Goal: Task Accomplishment & Management: Complete application form

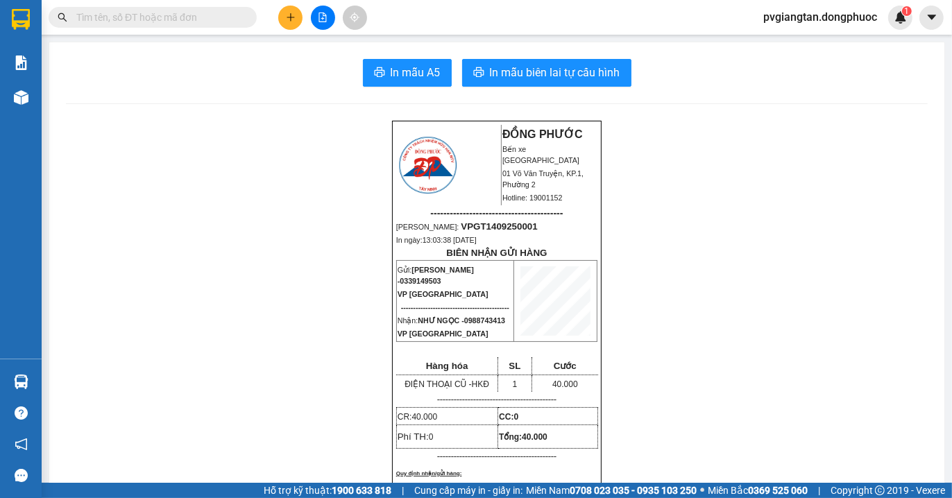
scroll to position [91, 0]
click at [287, 19] on icon "plus" at bounding box center [291, 17] width 10 height 10
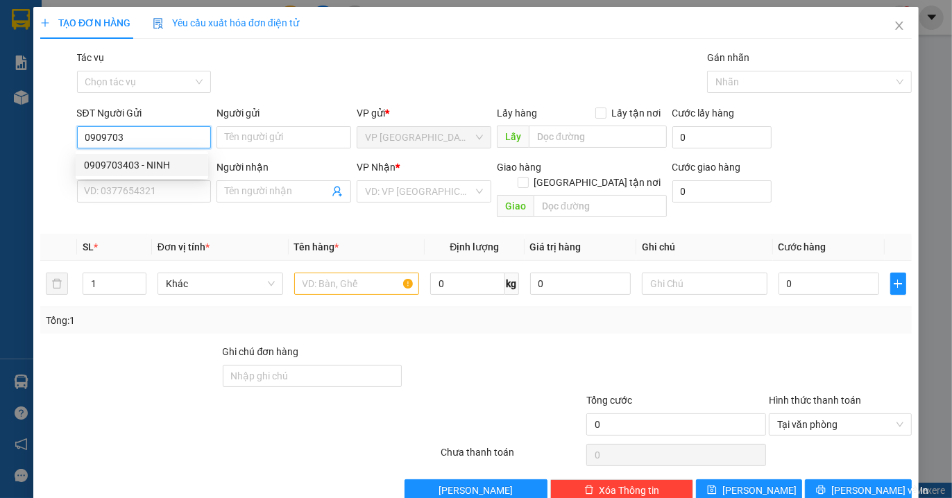
click at [128, 163] on div "0909703403 - NINH" at bounding box center [142, 165] width 116 height 15
type input "0909703403"
type input "NINH"
type input "0987417979"
type input "TÀI"
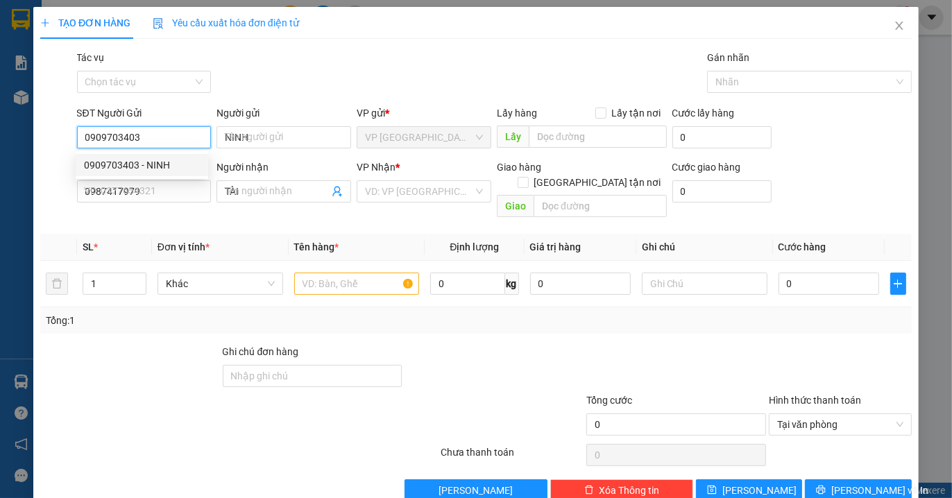
type input "30.000"
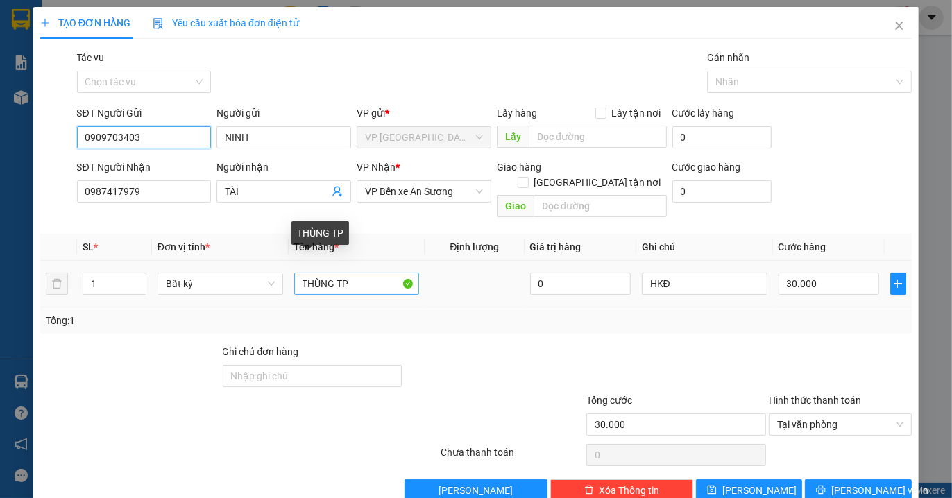
type input "0909703403"
drag, startPoint x: 334, startPoint y: 269, endPoint x: 142, endPoint y: 274, distance: 192.3
click at [142, 274] on tr "1 Bất kỳ THÙNG TP 0 HKĐ 30.000" at bounding box center [476, 284] width 872 height 46
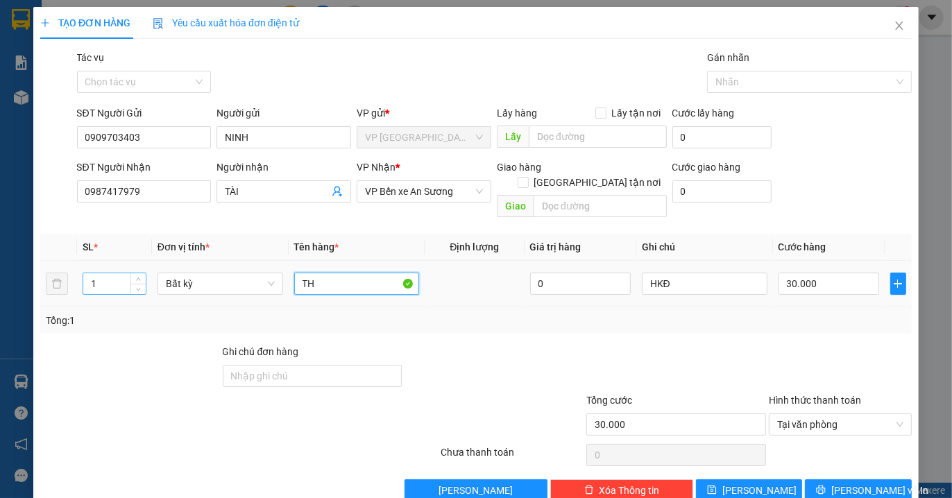
type input "T"
type input "CAN DẦU"
click at [781, 313] on div "Tổng: 1" at bounding box center [476, 320] width 861 height 15
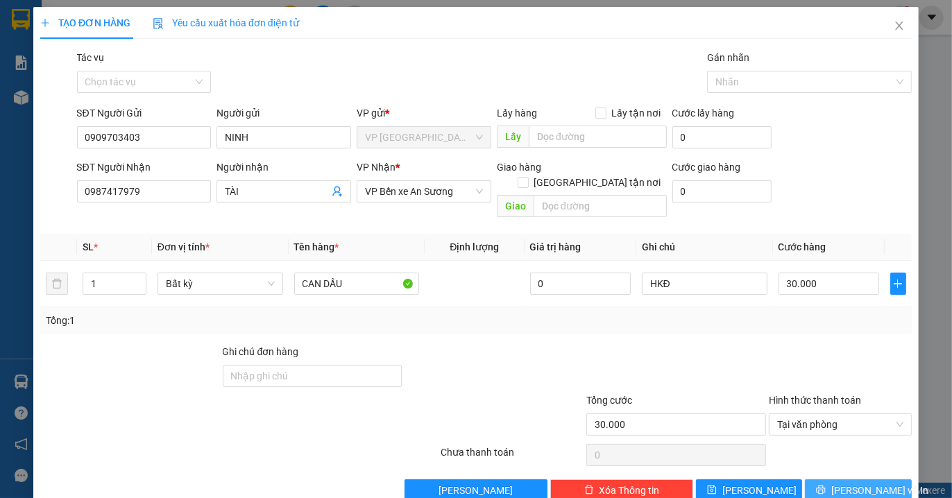
click at [840, 483] on span "[PERSON_NAME] và In" at bounding box center [879, 490] width 97 height 15
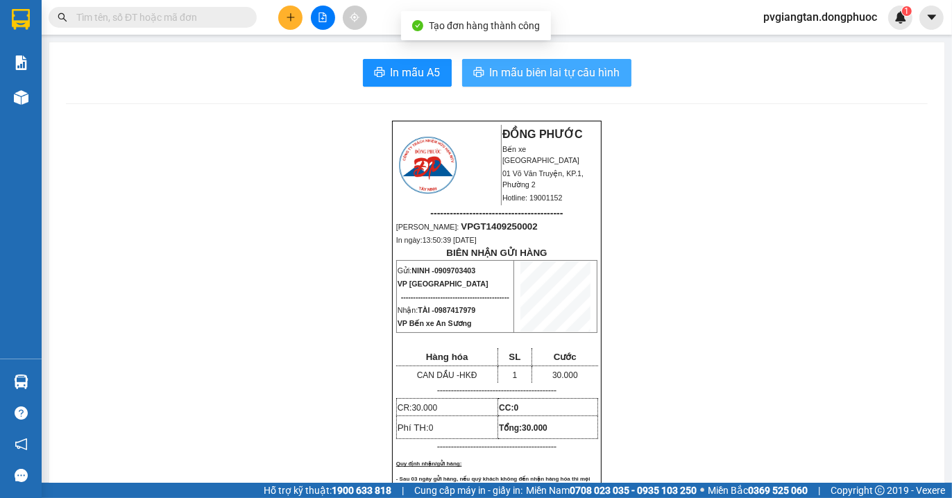
click at [527, 77] on span "In mẫu biên lai tự cấu hình" at bounding box center [555, 72] width 130 height 17
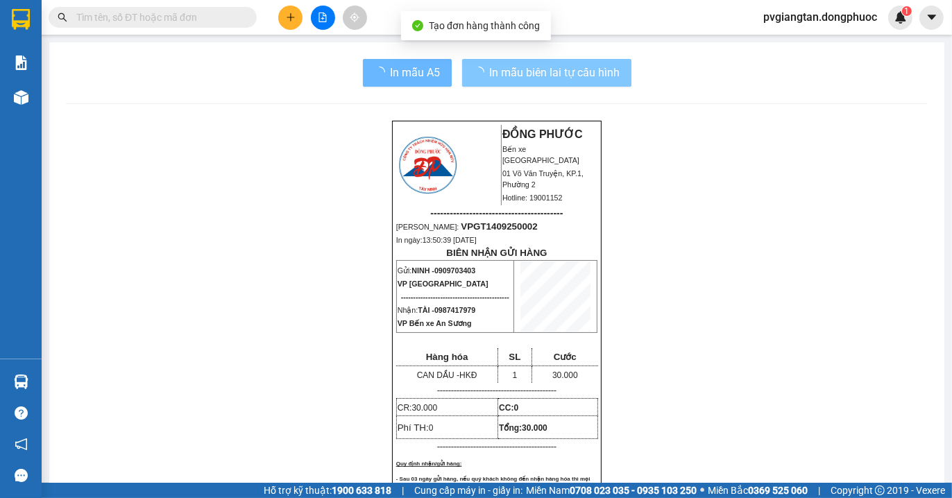
scroll to position [273, 0]
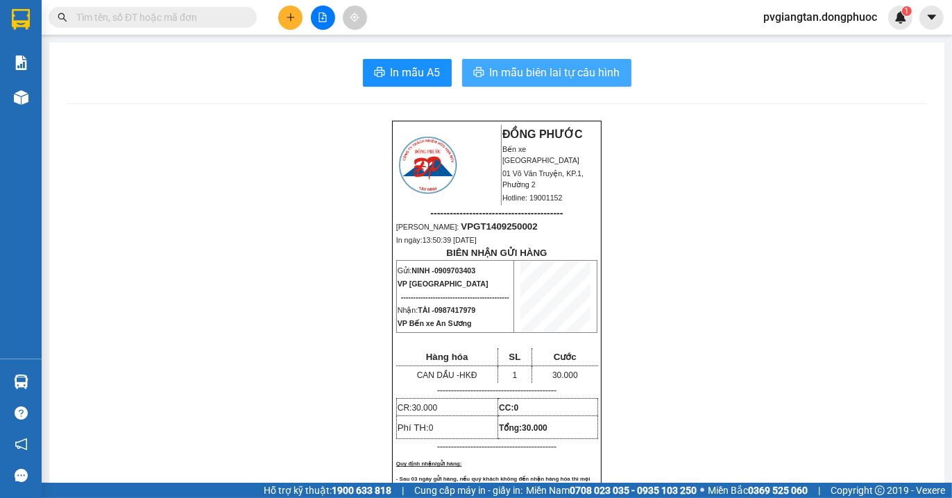
click at [511, 76] on span "In mẫu biên lai tự cấu hình" at bounding box center [555, 72] width 130 height 17
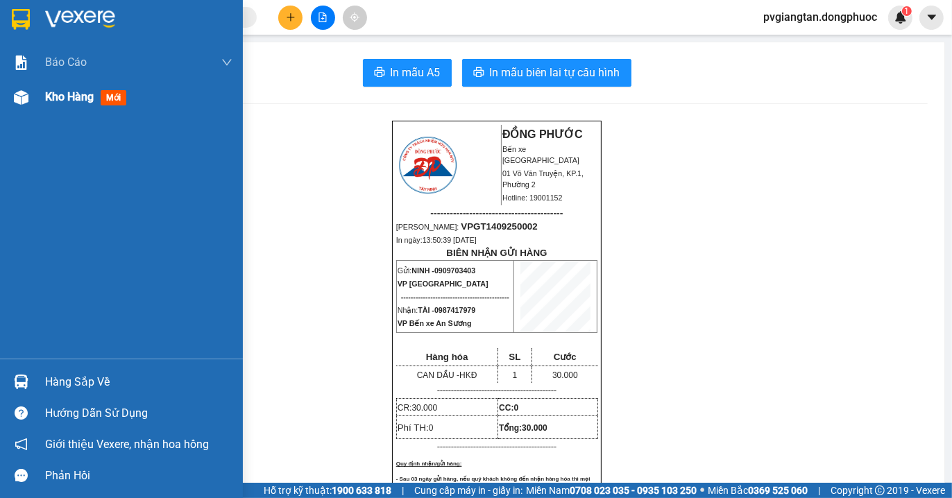
click at [68, 85] on div "Kho hàng mới" at bounding box center [138, 97] width 187 height 35
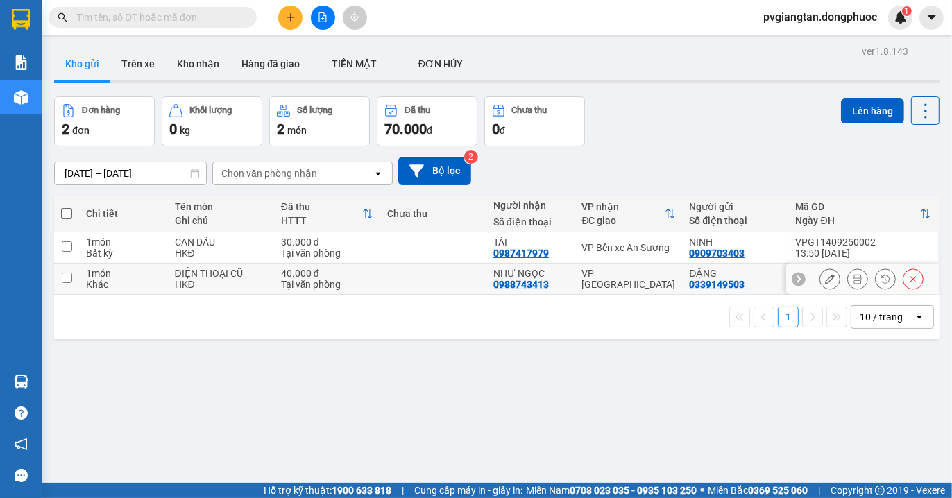
click at [224, 286] on div "HKĐ" at bounding box center [221, 284] width 92 height 11
checkbox input "true"
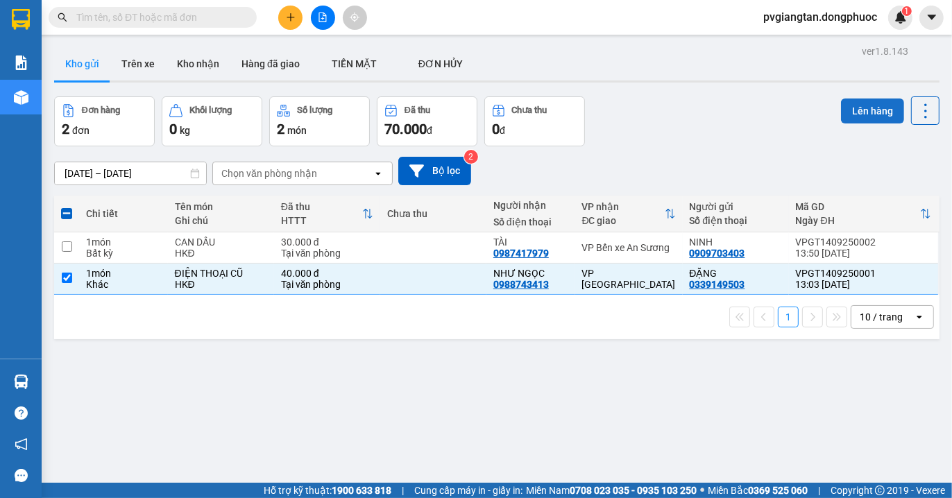
click at [848, 111] on button "Lên hàng" at bounding box center [872, 111] width 63 height 25
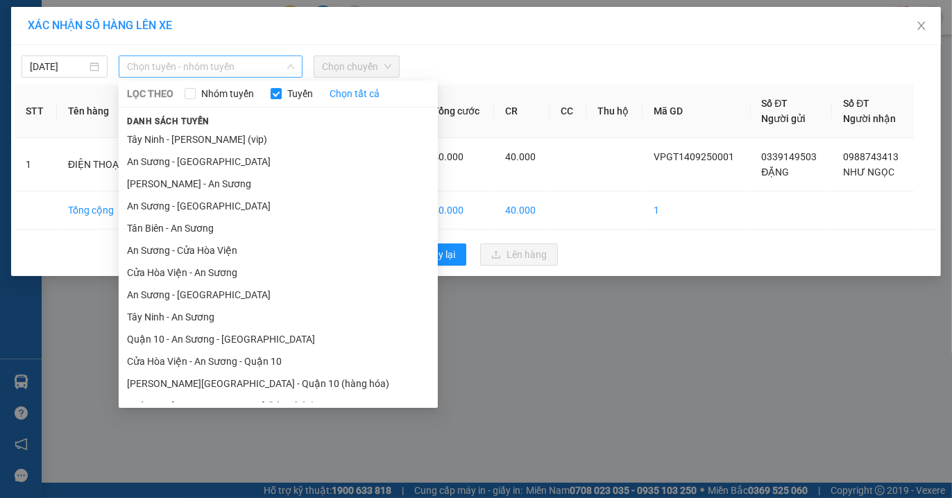
click at [223, 62] on span "Chọn tuyến - nhóm tuyến" at bounding box center [210, 66] width 167 height 21
click at [198, 209] on li "An Sương - [GEOGRAPHIC_DATA]" at bounding box center [278, 206] width 319 height 22
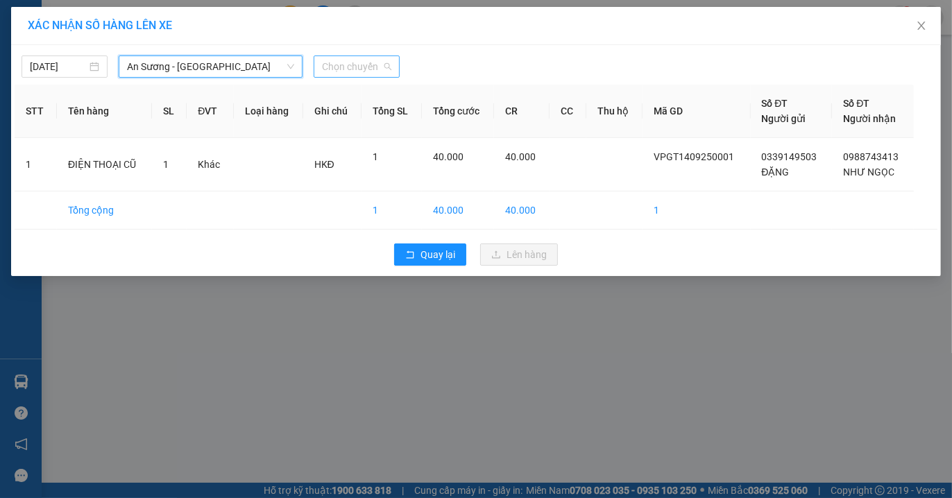
click at [359, 67] on span "Chọn chuyến" at bounding box center [356, 66] width 69 height 21
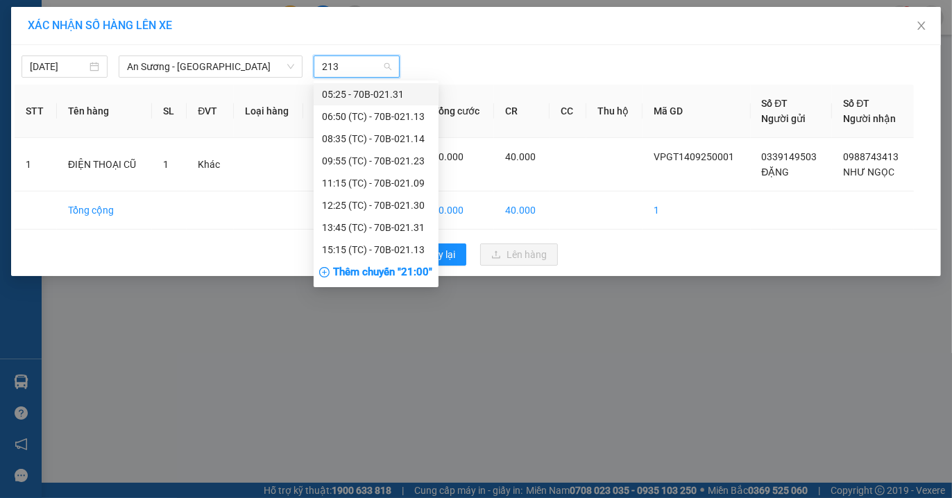
type input "2130"
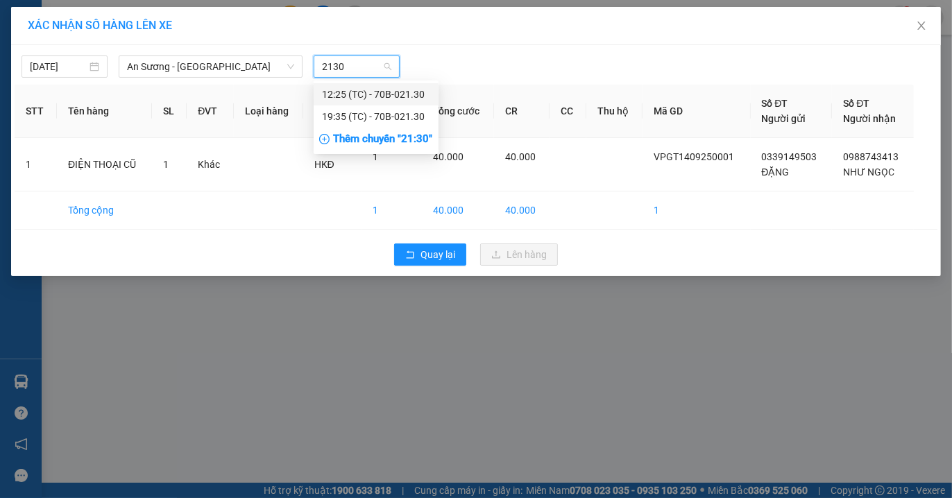
click at [361, 99] on div "12:25 (TC) - 70B-021.30" at bounding box center [376, 94] width 108 height 15
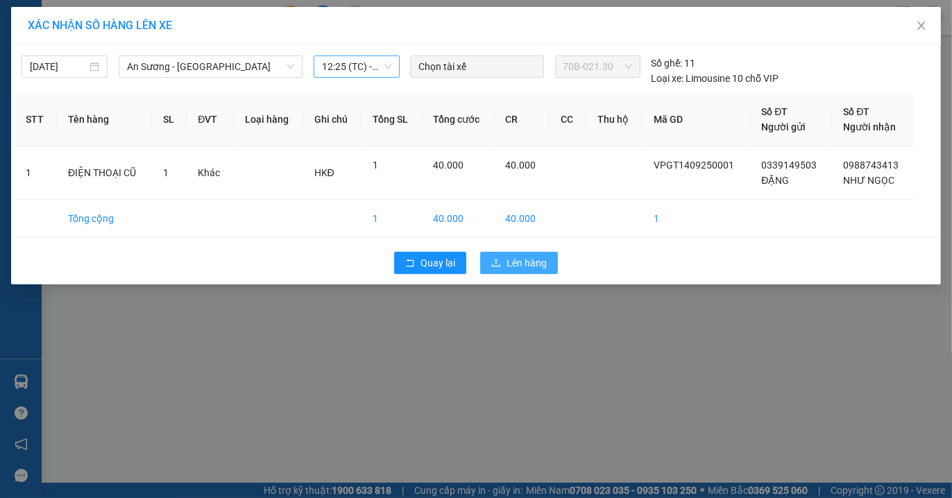
click at [520, 259] on span "Lên hàng" at bounding box center [527, 262] width 40 height 15
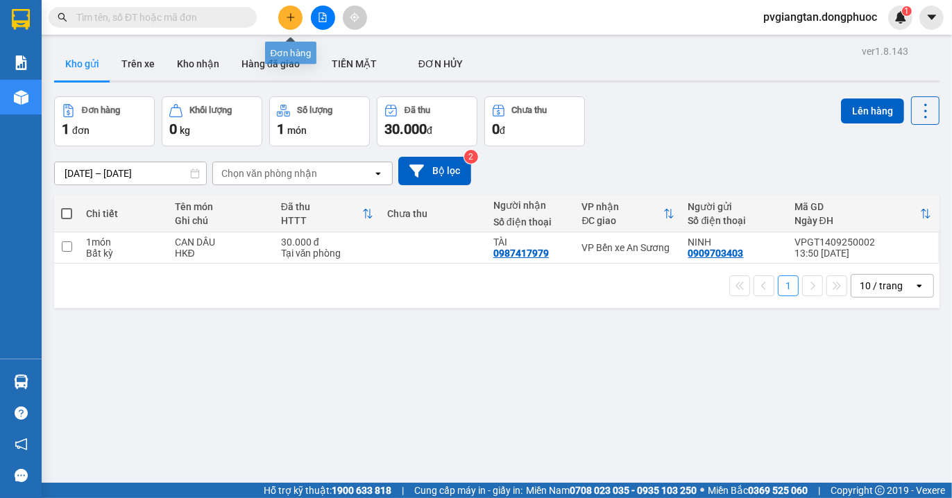
click at [288, 24] on button at bounding box center [290, 18] width 24 height 24
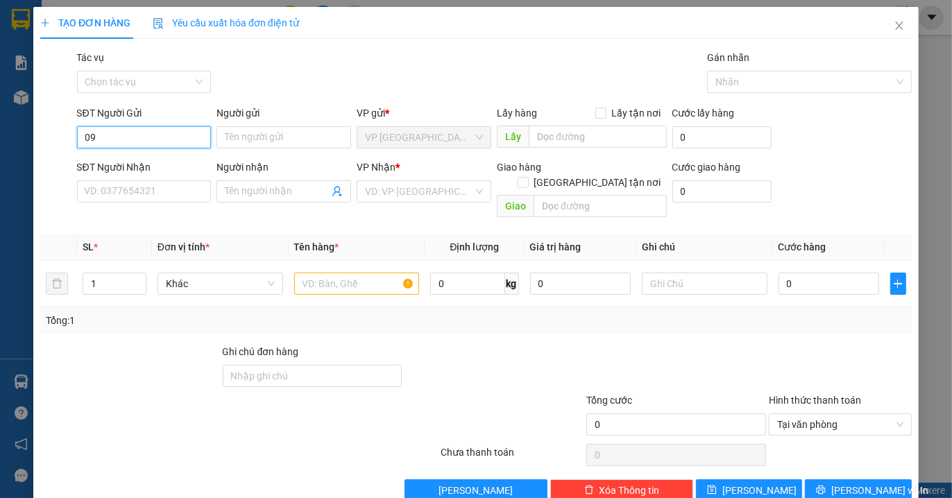
drag, startPoint x: 934, startPoint y: 529, endPoint x: 160, endPoint y: 137, distance: 867.8
click at [161, 137] on input "09" at bounding box center [144, 137] width 135 height 22
type input "0909361429"
click at [266, 139] on input "Người gửi" at bounding box center [284, 137] width 135 height 22
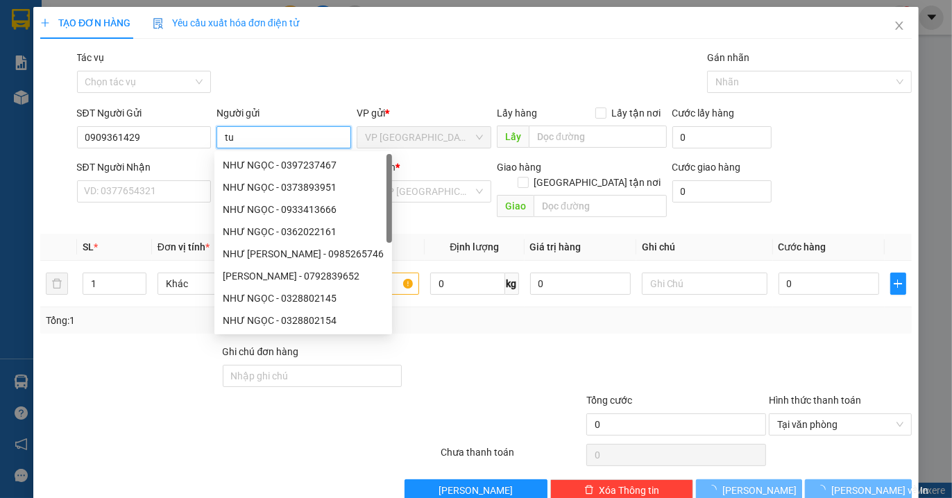
type input "t"
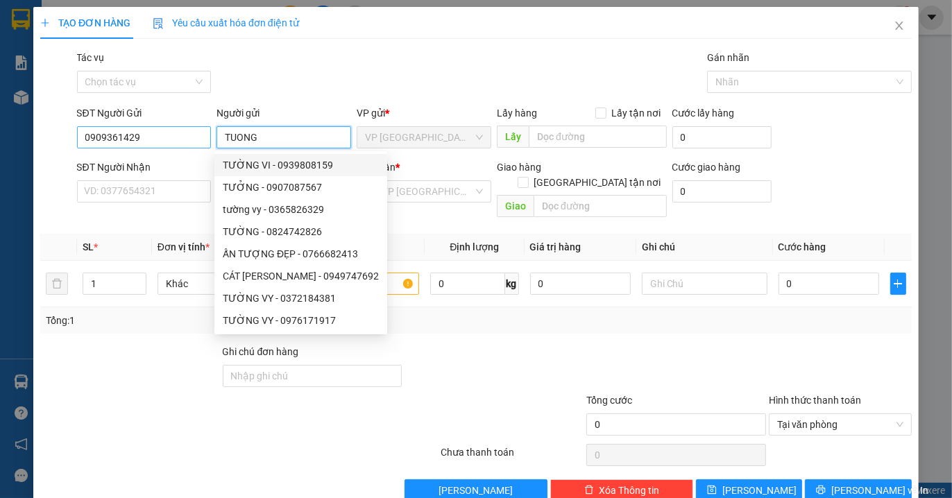
type input "TUONG"
drag, startPoint x: 153, startPoint y: 141, endPoint x: 6, endPoint y: 136, distance: 147.2
click at [6, 136] on div "TẠO ĐƠN HÀNG Yêu cầu xuất hóa đơn điện tử Transit Pickup Surcharge Ids Transit …" at bounding box center [476, 249] width 952 height 498
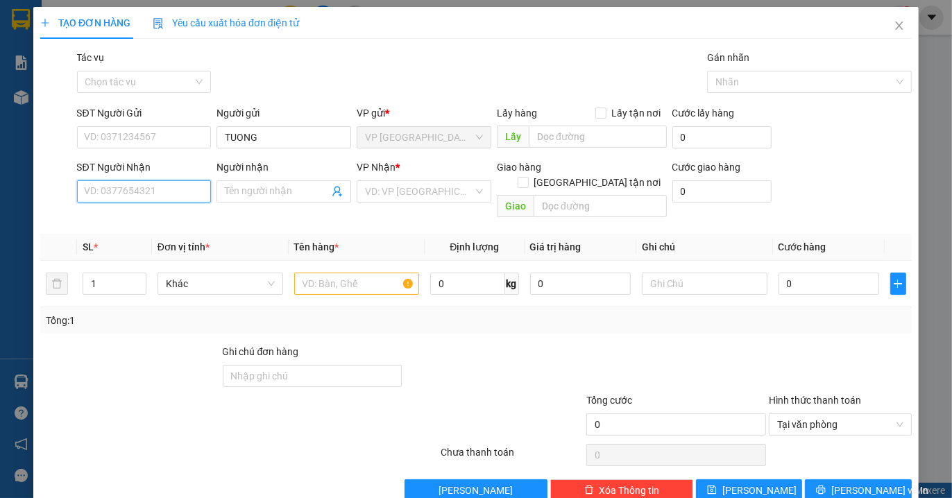
click at [137, 196] on input "SĐT Người Nhận" at bounding box center [144, 191] width 135 height 22
paste input "0909361429"
type input "0909361429"
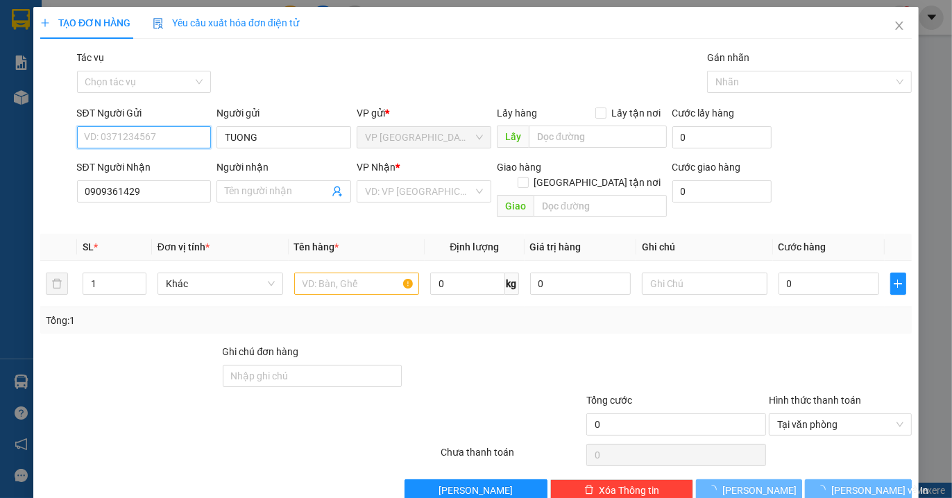
click at [150, 137] on input "SĐT Người Gửi" at bounding box center [144, 137] width 135 height 22
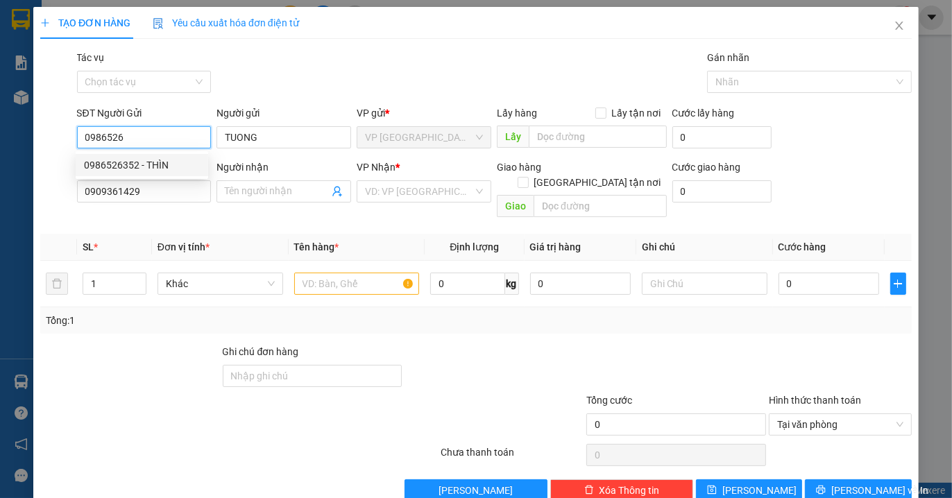
click at [146, 165] on div "0986526352 - THÌN" at bounding box center [142, 165] width 116 height 15
type input "0986526352"
type input "THÌN"
type input "40.000"
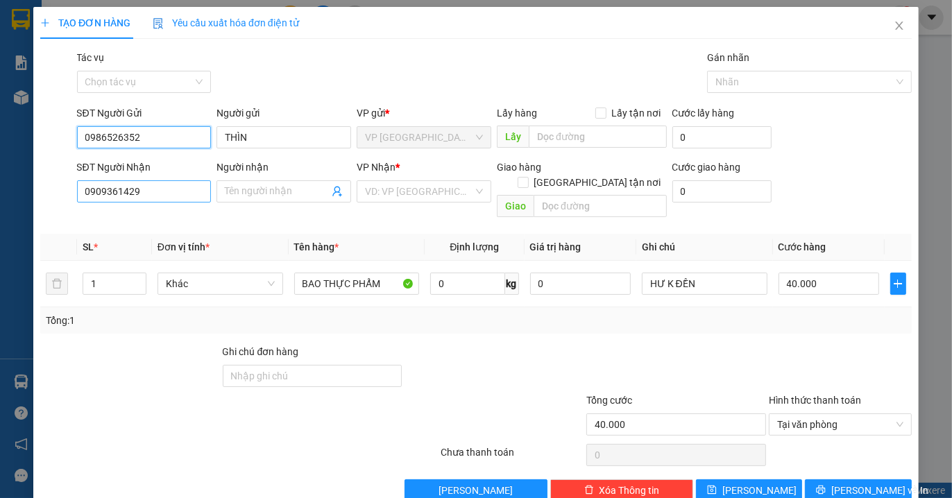
type input "0986526352"
click at [176, 198] on input "0909361429" at bounding box center [144, 191] width 135 height 22
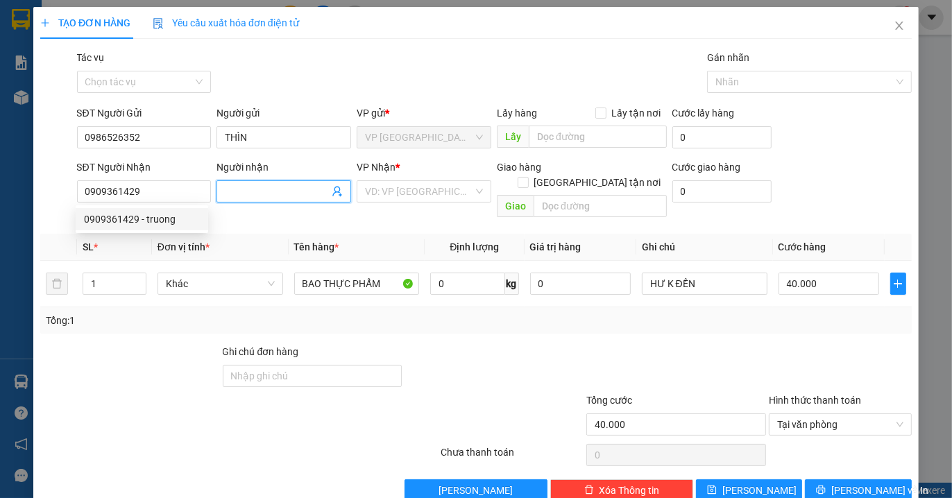
click at [271, 194] on input "Người nhận" at bounding box center [277, 191] width 104 height 15
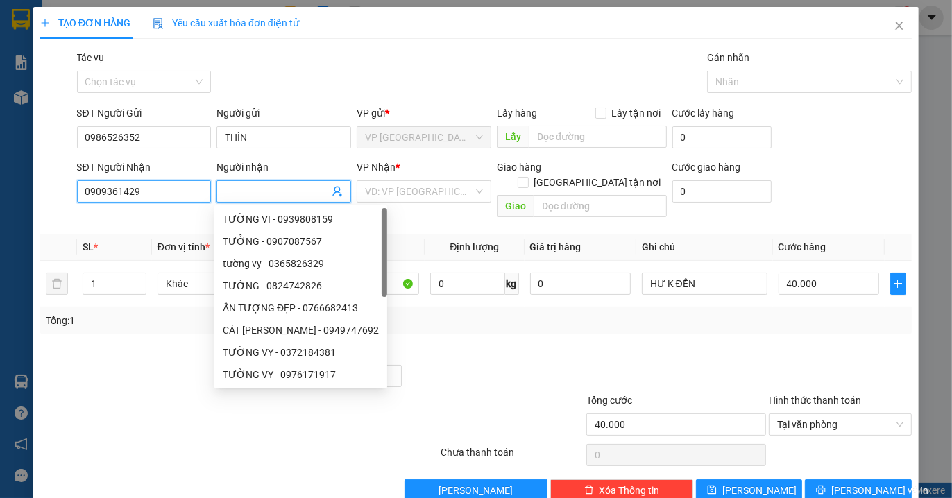
click at [155, 188] on input "0909361429" at bounding box center [144, 191] width 135 height 22
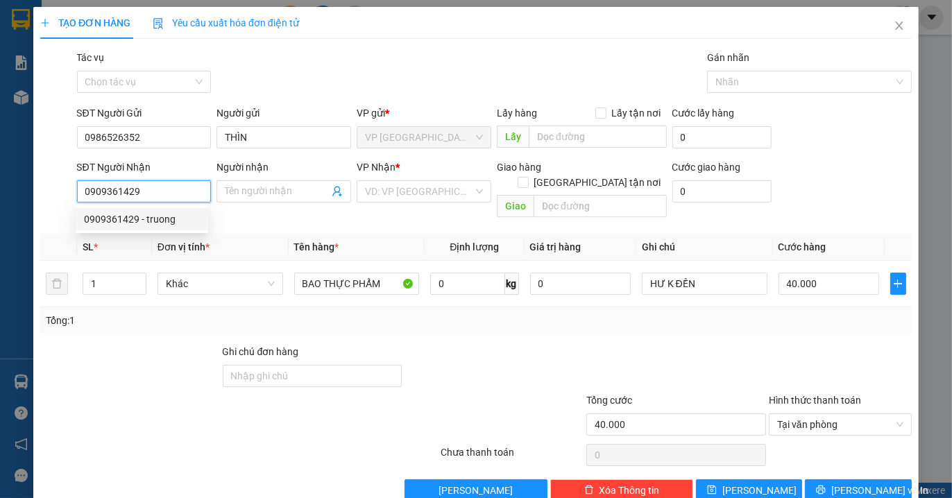
click at [160, 224] on div "0909361429 - truong" at bounding box center [142, 219] width 116 height 15
type input "truong"
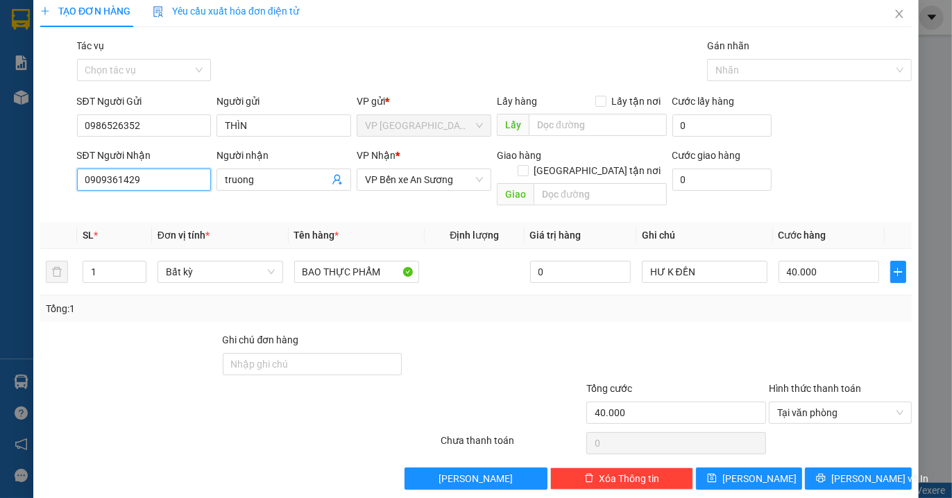
scroll to position [15, 0]
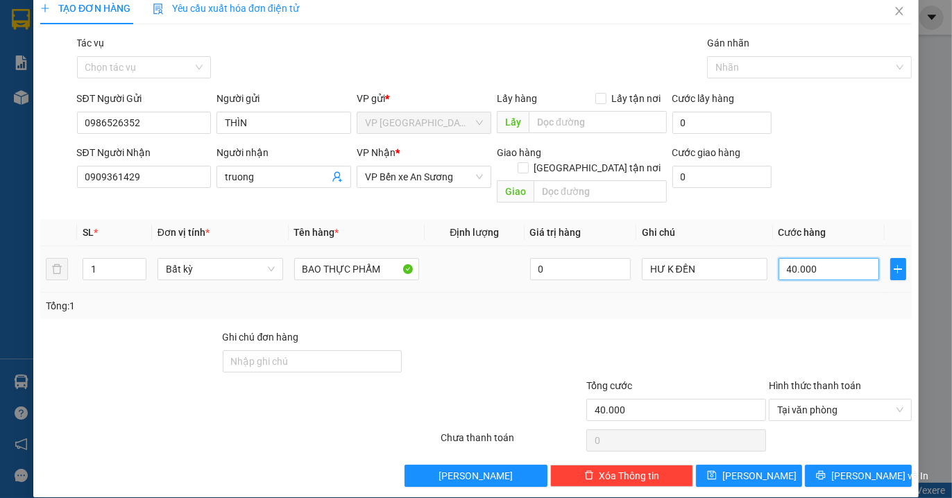
click at [833, 258] on input "40.000" at bounding box center [829, 269] width 101 height 22
type input "5"
type input "50"
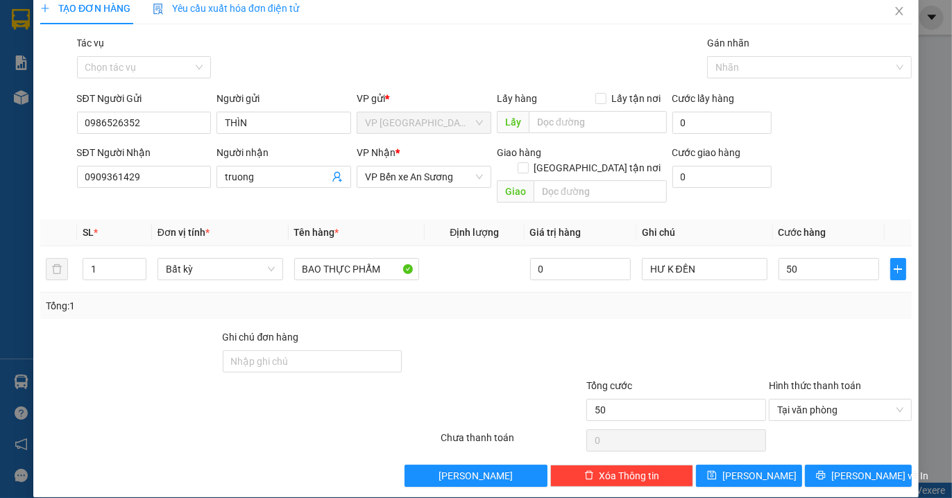
type input "50.000"
click at [806, 309] on div "Transit Pickup Surcharge Ids Transit Deliver Surcharge Ids Transit Deliver Surc…" at bounding box center [476, 261] width 872 height 452
click at [838, 468] on span "[PERSON_NAME] và In" at bounding box center [879, 475] width 97 height 15
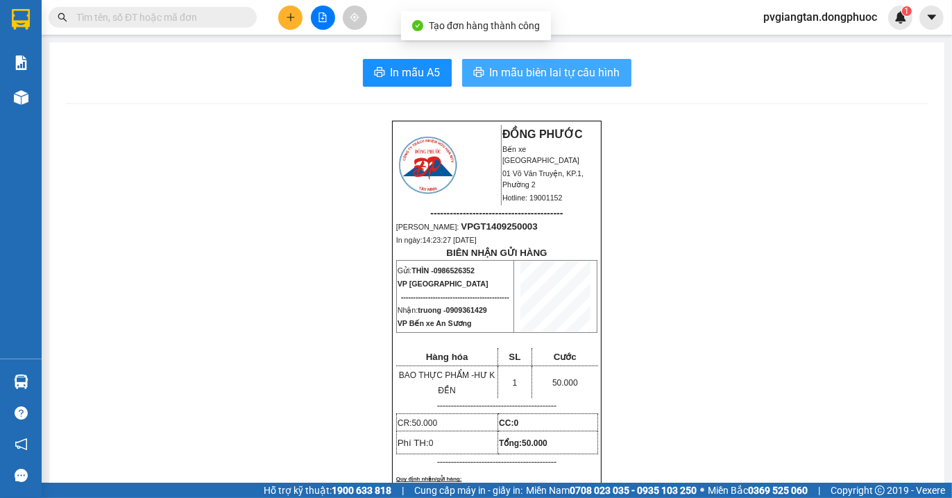
click at [545, 75] on span "In mẫu biên lai tự cấu hình" at bounding box center [555, 72] width 130 height 17
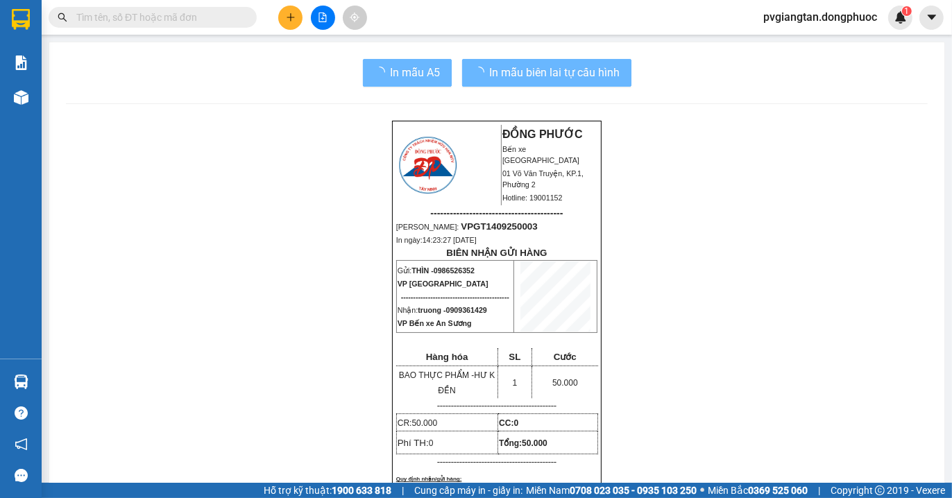
scroll to position [273, 0]
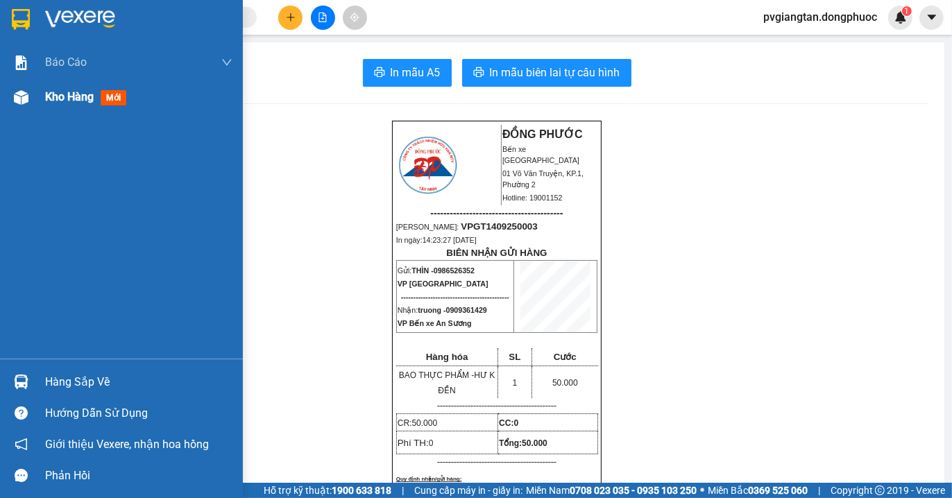
click at [50, 102] on span "Kho hàng" at bounding box center [69, 96] width 49 height 13
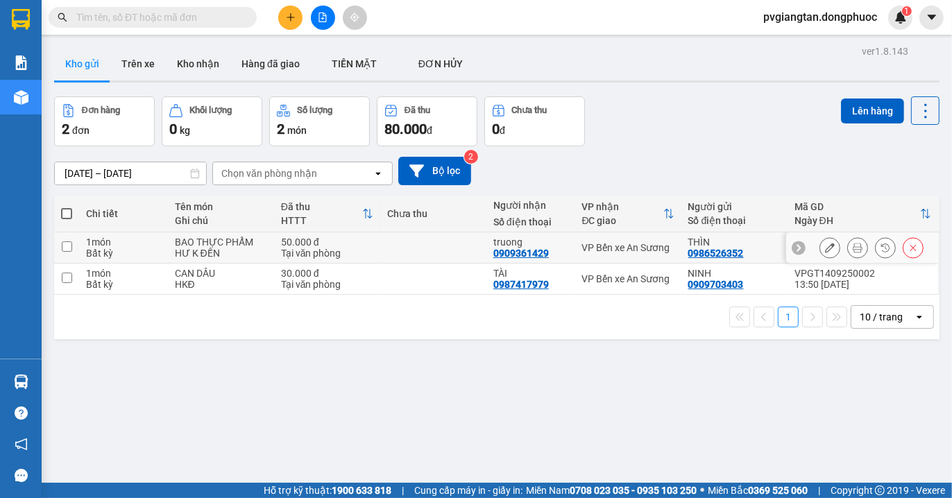
click at [486, 251] on td "truong 0909361429" at bounding box center [530, 247] width 89 height 31
checkbox input "true"
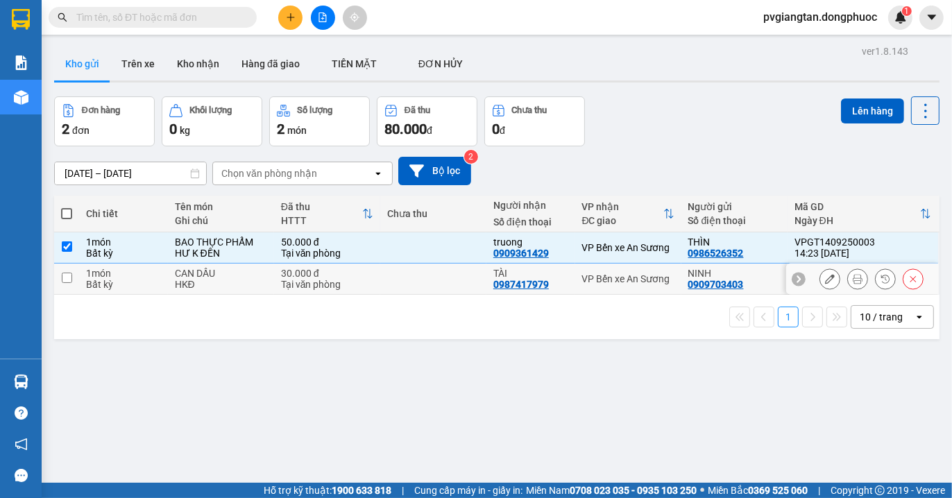
click at [466, 276] on td at bounding box center [433, 279] width 106 height 31
checkbox input "true"
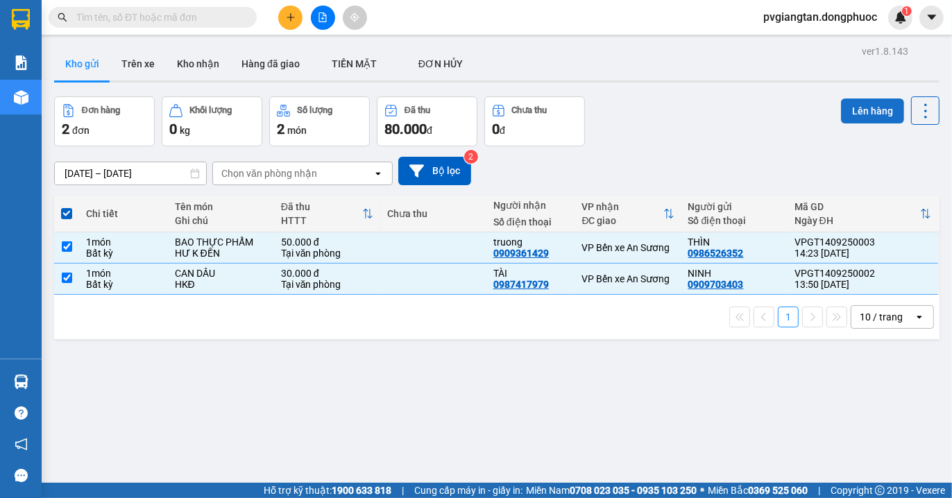
click at [852, 116] on button "Lên hàng" at bounding box center [872, 111] width 63 height 25
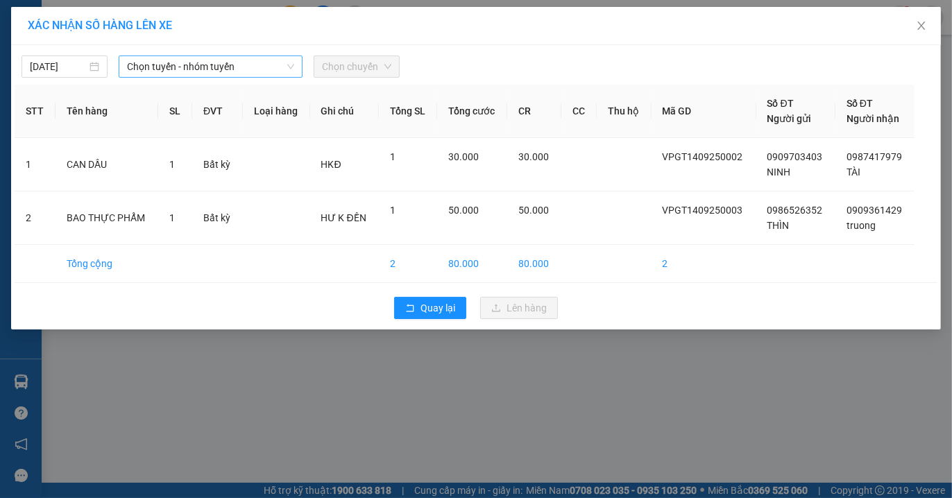
click at [218, 65] on span "Chọn tuyến - nhóm tuyến" at bounding box center [210, 66] width 167 height 21
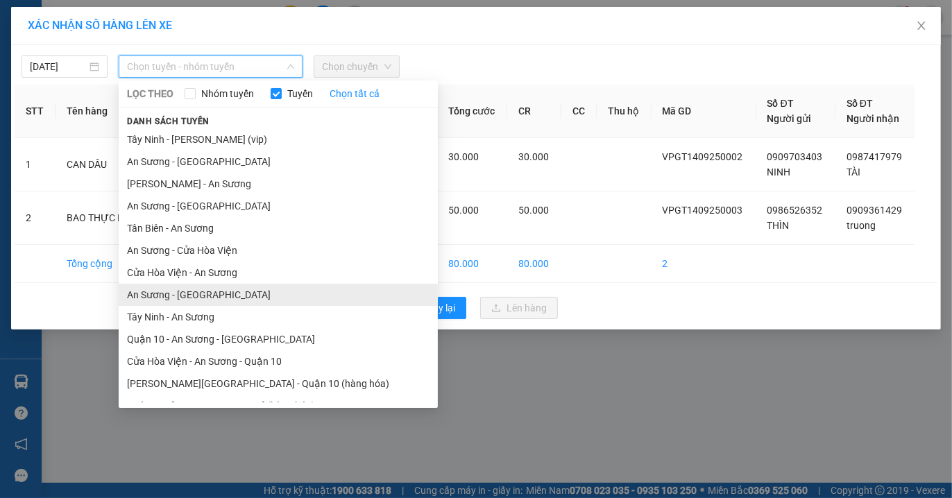
scroll to position [36, 0]
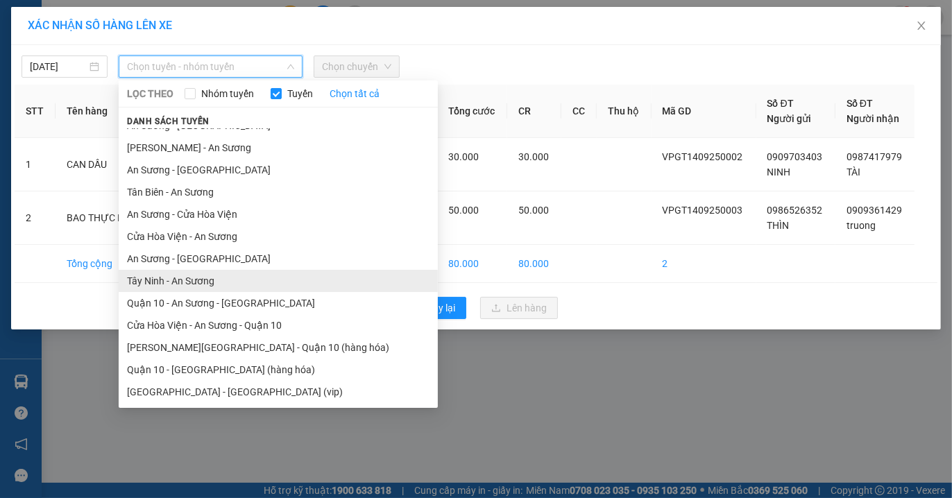
click at [212, 278] on li "Tây Ninh - An Sương" at bounding box center [278, 281] width 319 height 22
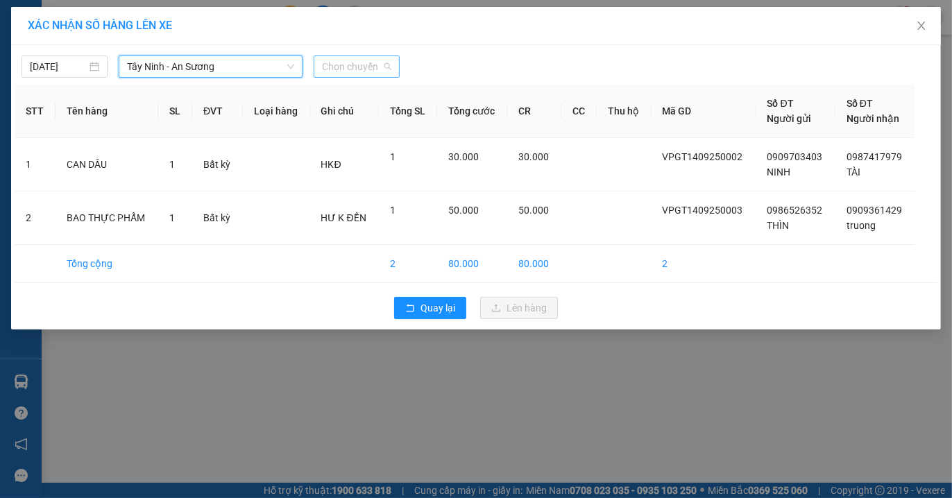
click at [321, 67] on div "Chọn chuyến" at bounding box center [357, 67] width 86 height 22
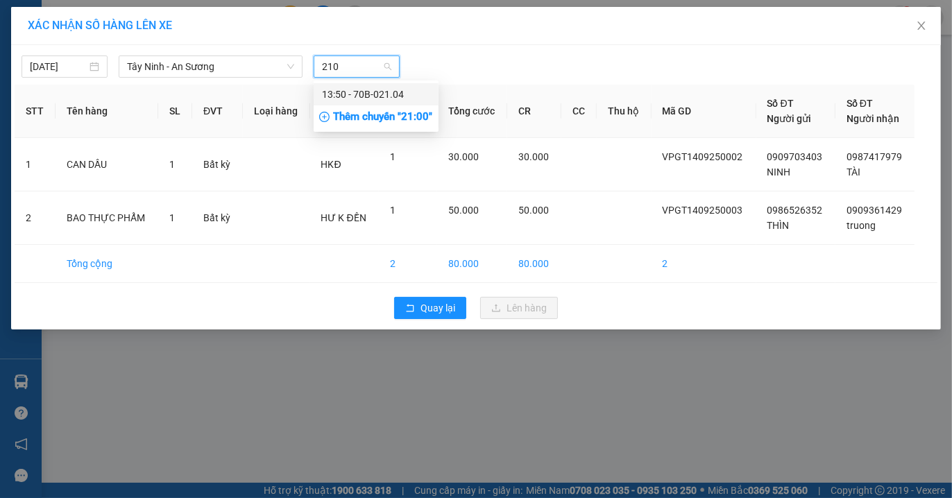
type input "2104"
click at [362, 96] on div "13:50 - 70B-021.04" at bounding box center [376, 94] width 108 height 15
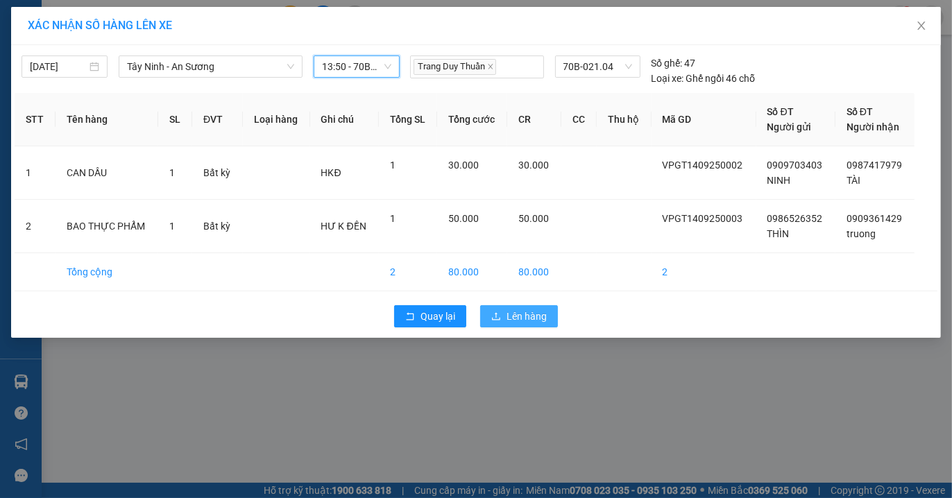
click at [536, 315] on span "Lên hàng" at bounding box center [527, 316] width 40 height 15
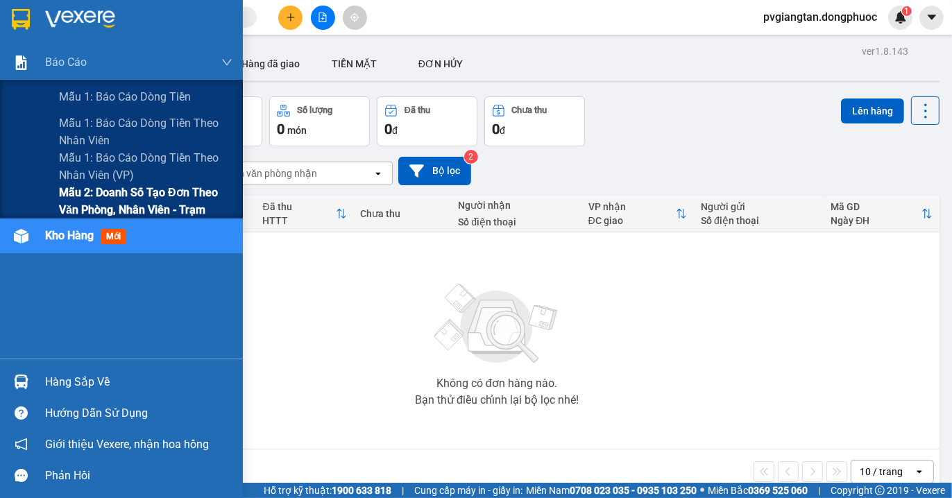
click at [83, 199] on span "Mẫu 2: Doanh số tạo đơn theo Văn phòng, nhân viên - Trạm" at bounding box center [145, 201] width 173 height 35
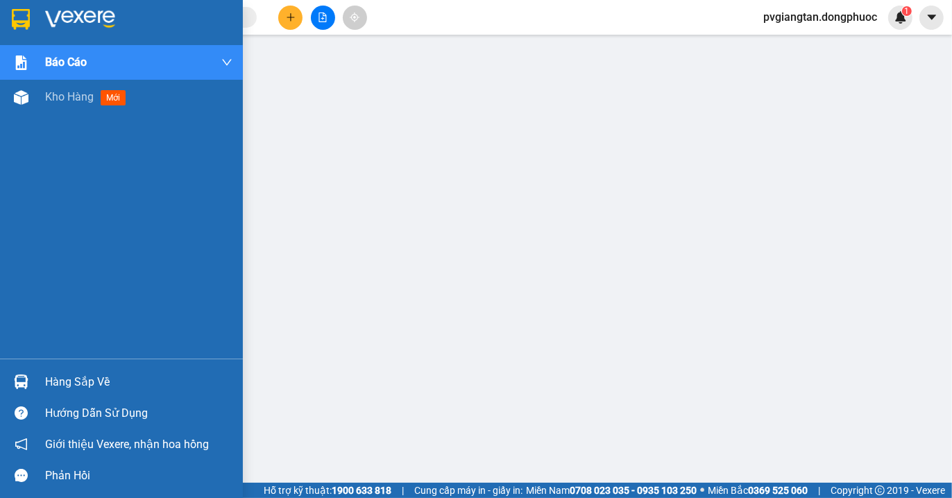
click at [66, 386] on div "Hàng sắp về" at bounding box center [138, 382] width 187 height 21
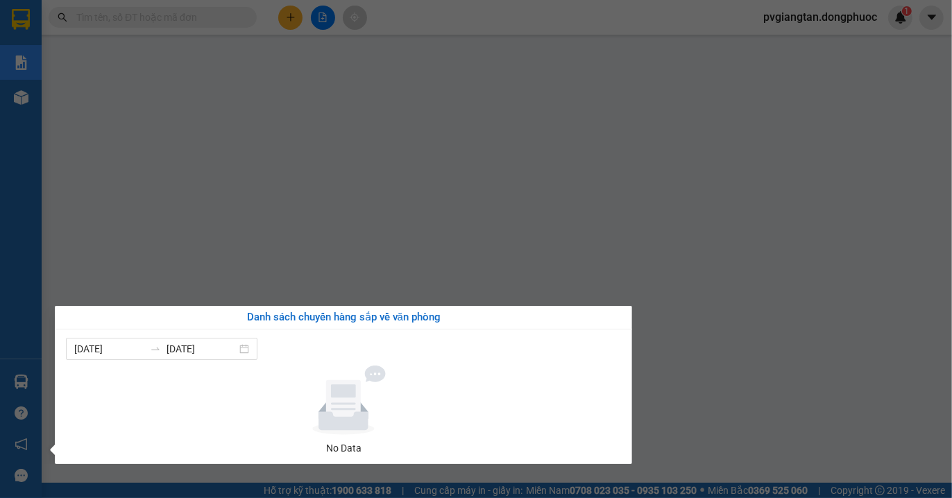
click at [28, 353] on div "Báo cáo Mẫu 1: Báo cáo dòng tiền Mẫu 1: Báo cáo dòng tiền theo nhân viên Mẫu 1:…" at bounding box center [21, 249] width 42 height 498
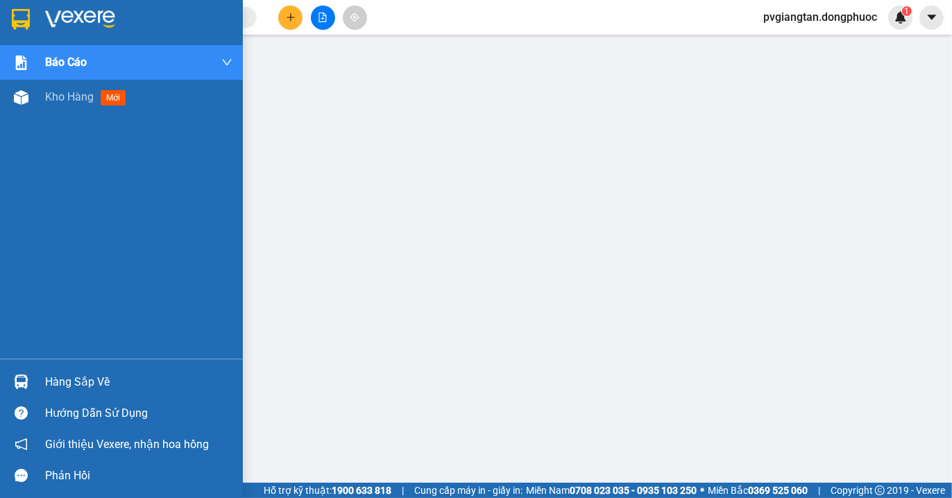
click at [53, 386] on div "Hàng sắp về" at bounding box center [138, 382] width 187 height 21
